Goal: Task Accomplishment & Management: Manage account settings

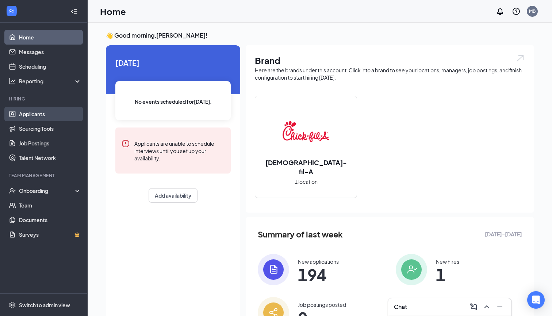
click at [40, 114] on link "Applicants" at bounding box center [50, 114] width 62 height 15
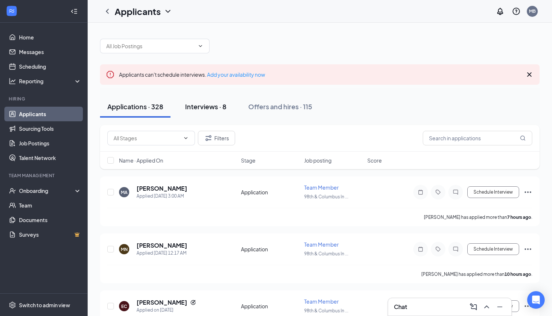
click at [209, 108] on div "Interviews · 8" at bounding box center [205, 106] width 41 height 9
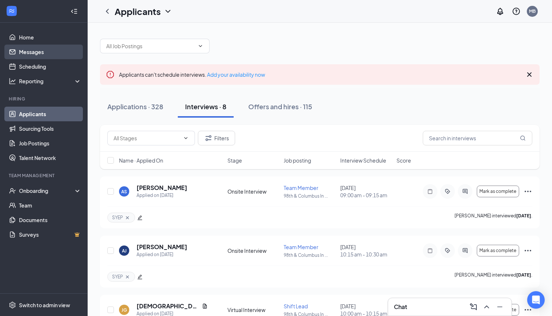
click at [40, 54] on link "Messages" at bounding box center [50, 52] width 62 height 15
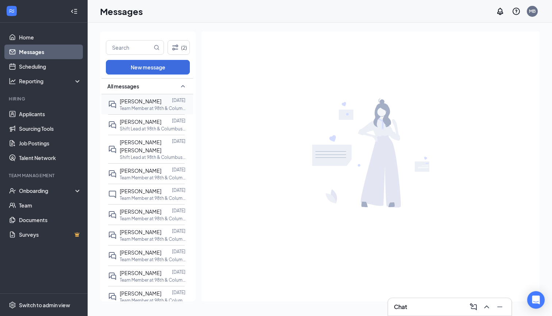
click at [142, 104] on span "[PERSON_NAME]" at bounding box center [141, 101] width 42 height 7
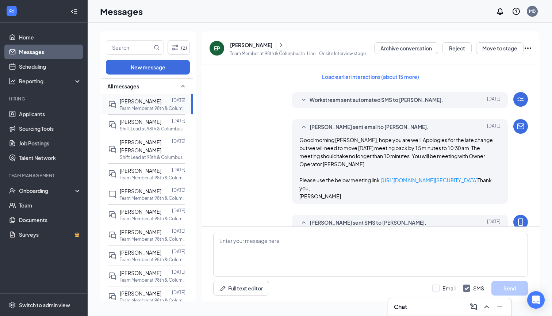
scroll to position [723, 0]
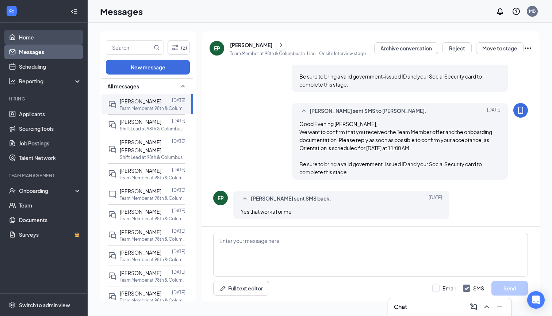
click at [32, 37] on link "Home" at bounding box center [50, 37] width 62 height 15
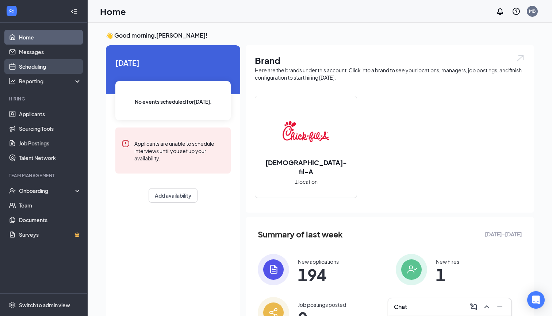
click at [38, 59] on link "Scheduling" at bounding box center [50, 66] width 62 height 15
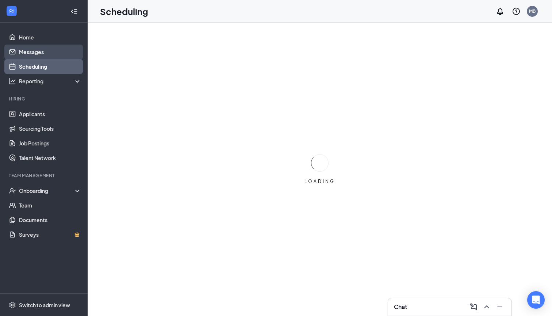
click at [38, 54] on link "Messages" at bounding box center [50, 52] width 62 height 15
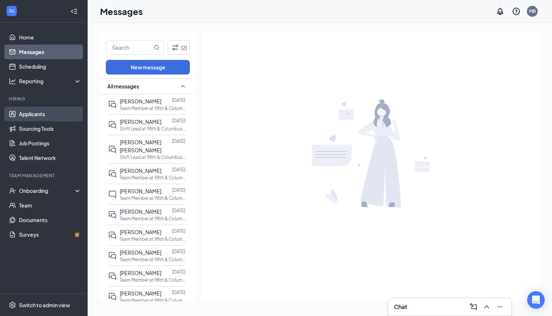
click at [41, 117] on link "Applicants" at bounding box center [50, 114] width 62 height 15
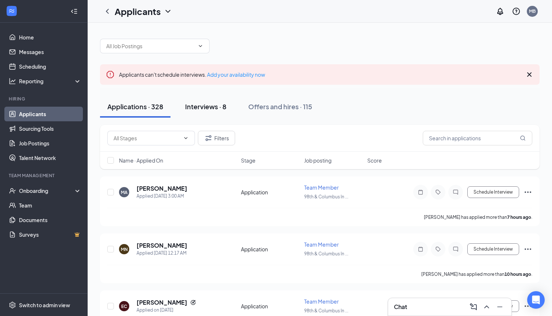
click at [205, 112] on button "Interviews · 8" at bounding box center [206, 107] width 56 height 22
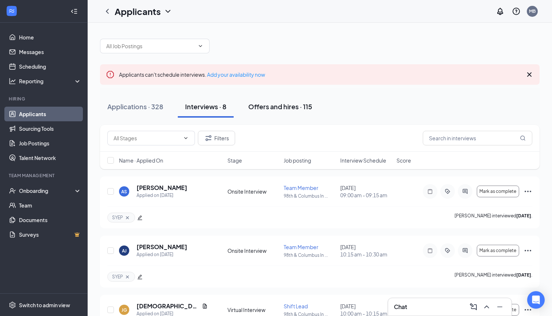
click at [305, 112] on button "Offers and hires · 115" at bounding box center [280, 107] width 78 height 22
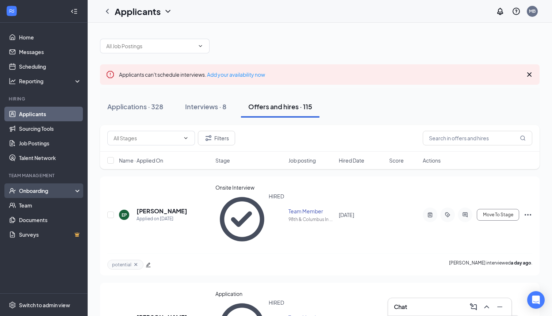
click at [38, 190] on div "Onboarding" at bounding box center [47, 190] width 56 height 7
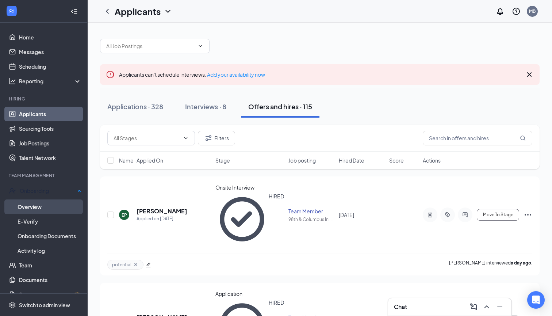
click at [44, 208] on link "Overview" at bounding box center [50, 206] width 64 height 15
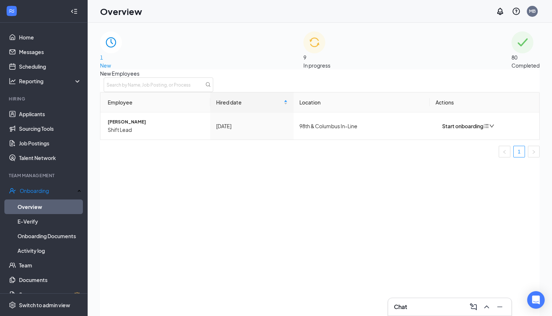
click at [330, 42] on div "9 In progress" at bounding box center [316, 50] width 27 height 38
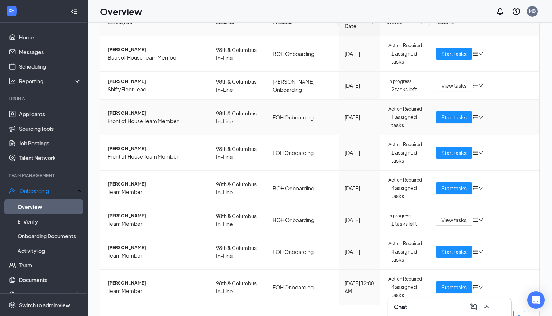
scroll to position [13, 0]
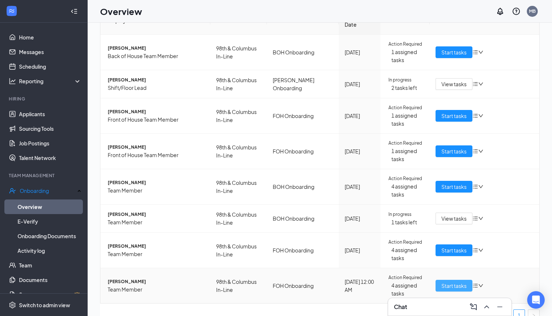
click at [450, 281] on span "Start tasks" at bounding box center [453, 285] width 25 height 8
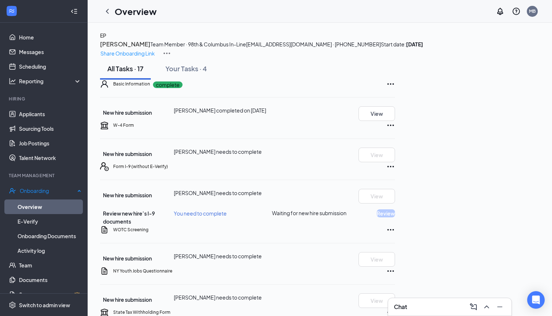
click at [27, 204] on link "Overview" at bounding box center [50, 206] width 64 height 15
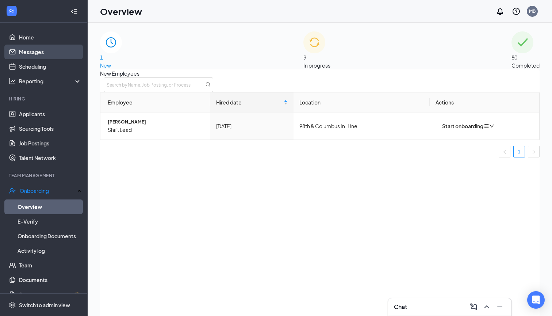
click at [44, 57] on link "Messages" at bounding box center [50, 52] width 62 height 15
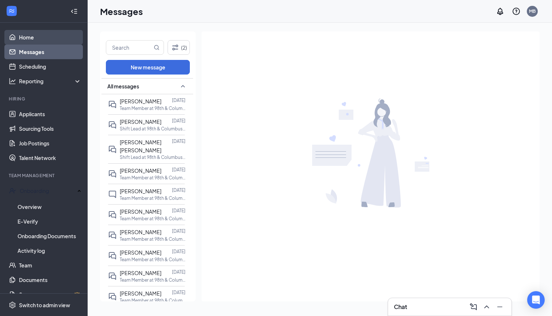
click at [38, 35] on link "Home" at bounding box center [50, 37] width 62 height 15
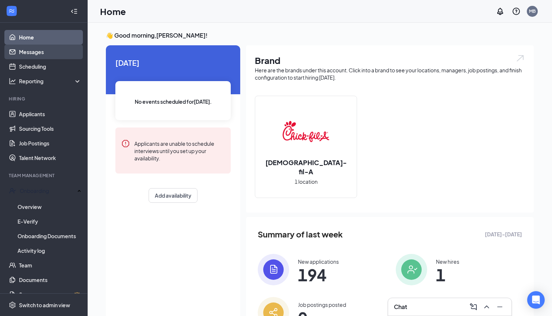
click at [36, 52] on link "Messages" at bounding box center [50, 52] width 62 height 15
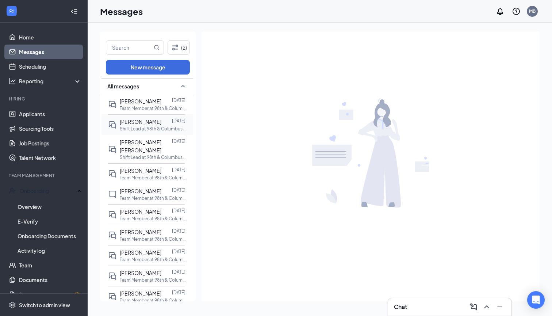
click at [141, 128] on p "Shift Lead at 98th & Columbus In-Line" at bounding box center [153, 129] width 66 height 6
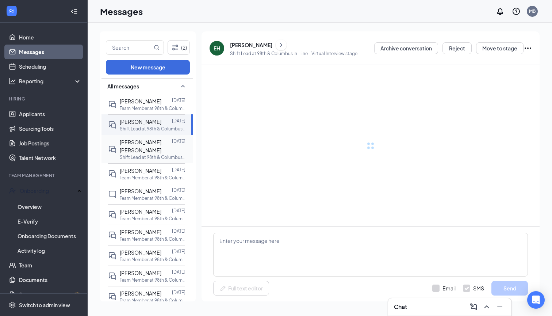
click at [139, 142] on span "[PERSON_NAME] [PERSON_NAME]" at bounding box center [141, 146] width 42 height 15
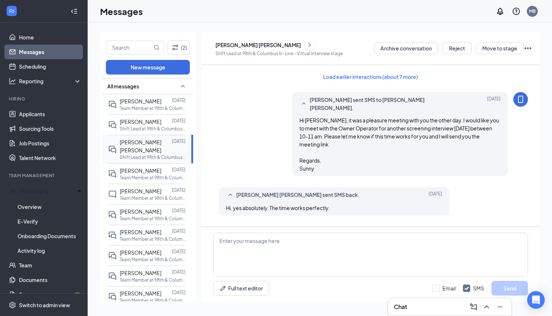
scroll to position [447, 0]
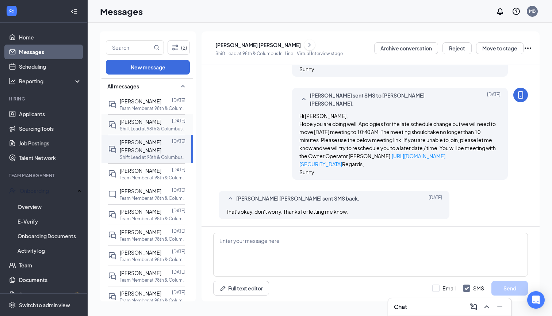
click at [120, 117] on div "[PERSON_NAME]" at bounding box center [141, 121] width 42 height 8
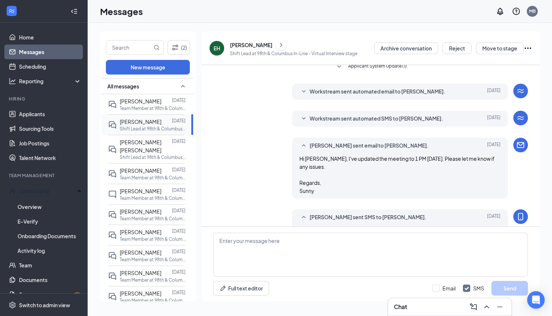
scroll to position [398, 0]
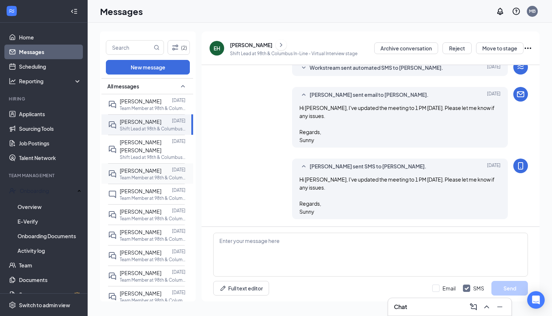
click at [142, 167] on span "[PERSON_NAME]" at bounding box center [141, 170] width 42 height 7
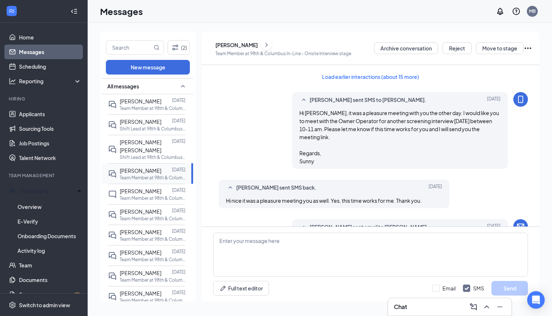
scroll to position [476, 0]
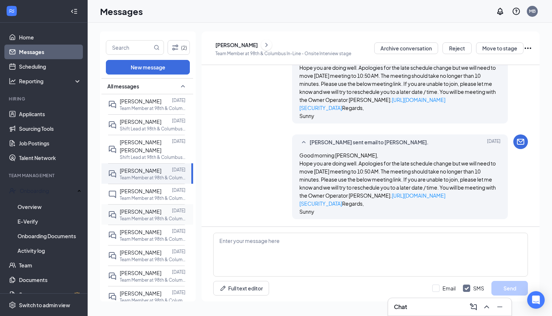
click at [125, 208] on span "[PERSON_NAME]" at bounding box center [141, 211] width 42 height 7
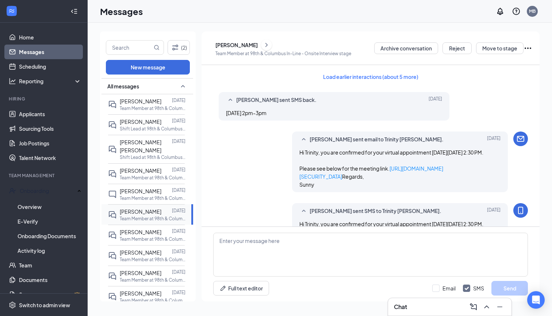
scroll to position [435, 0]
